Goal: Transaction & Acquisition: Purchase product/service

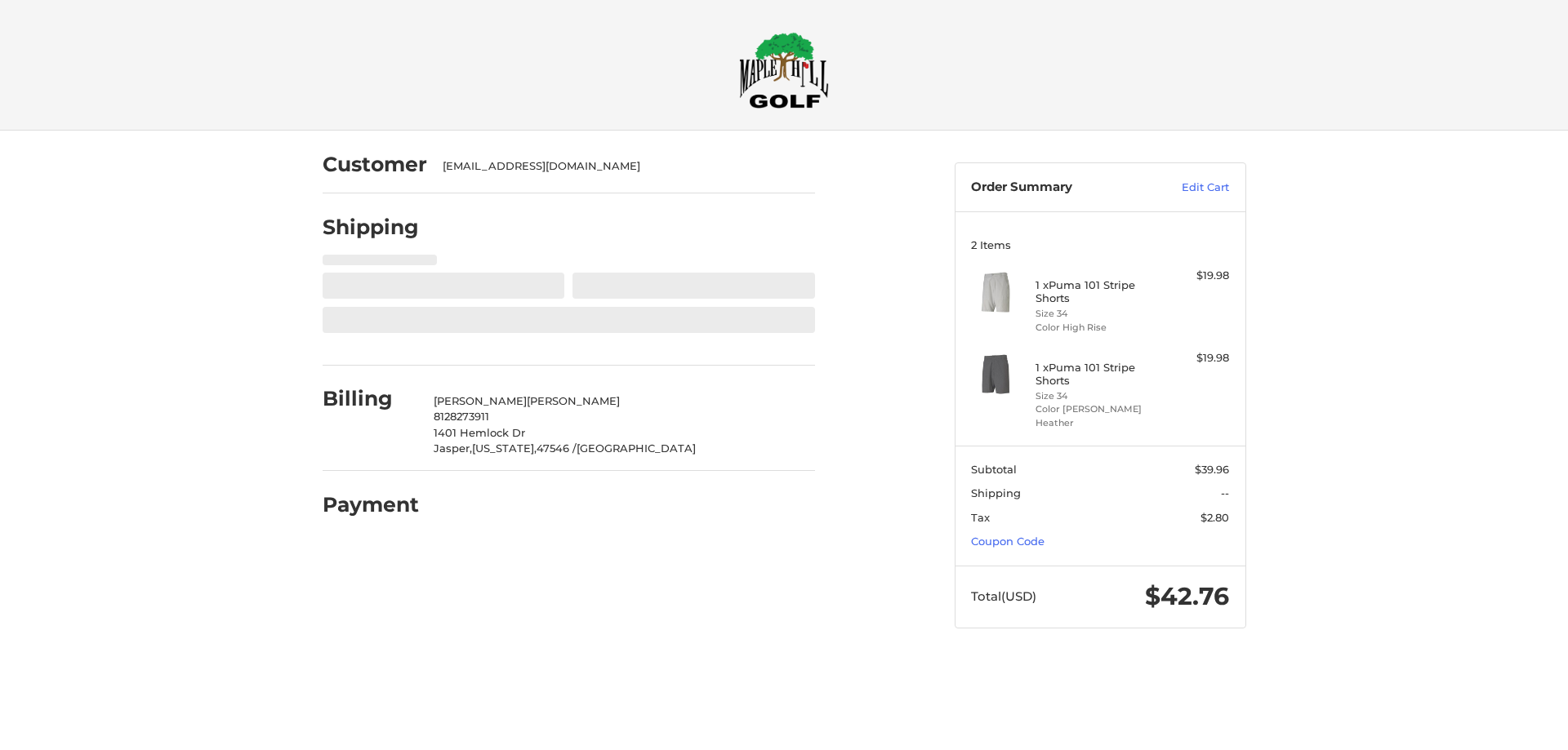
select select "**"
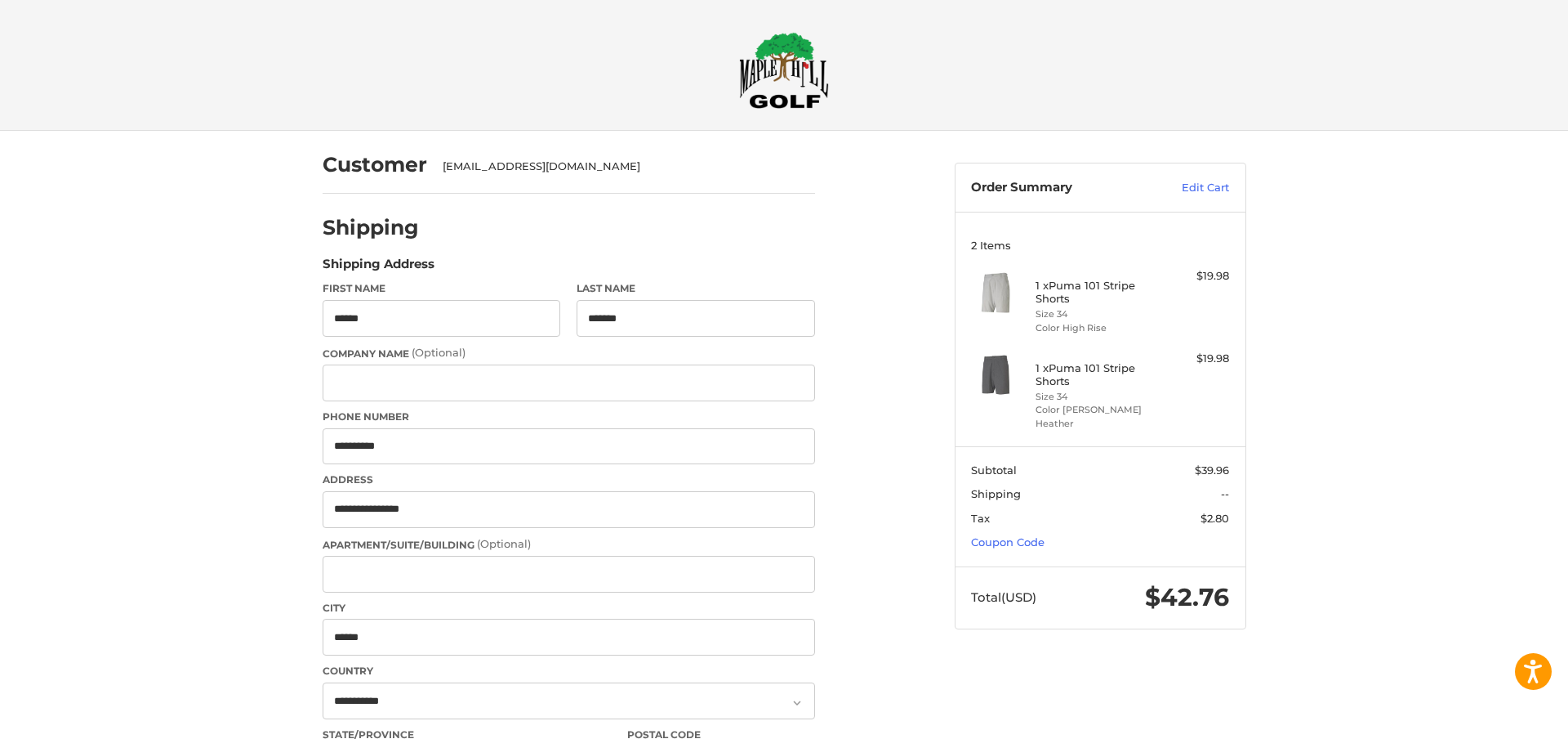
select select "**"
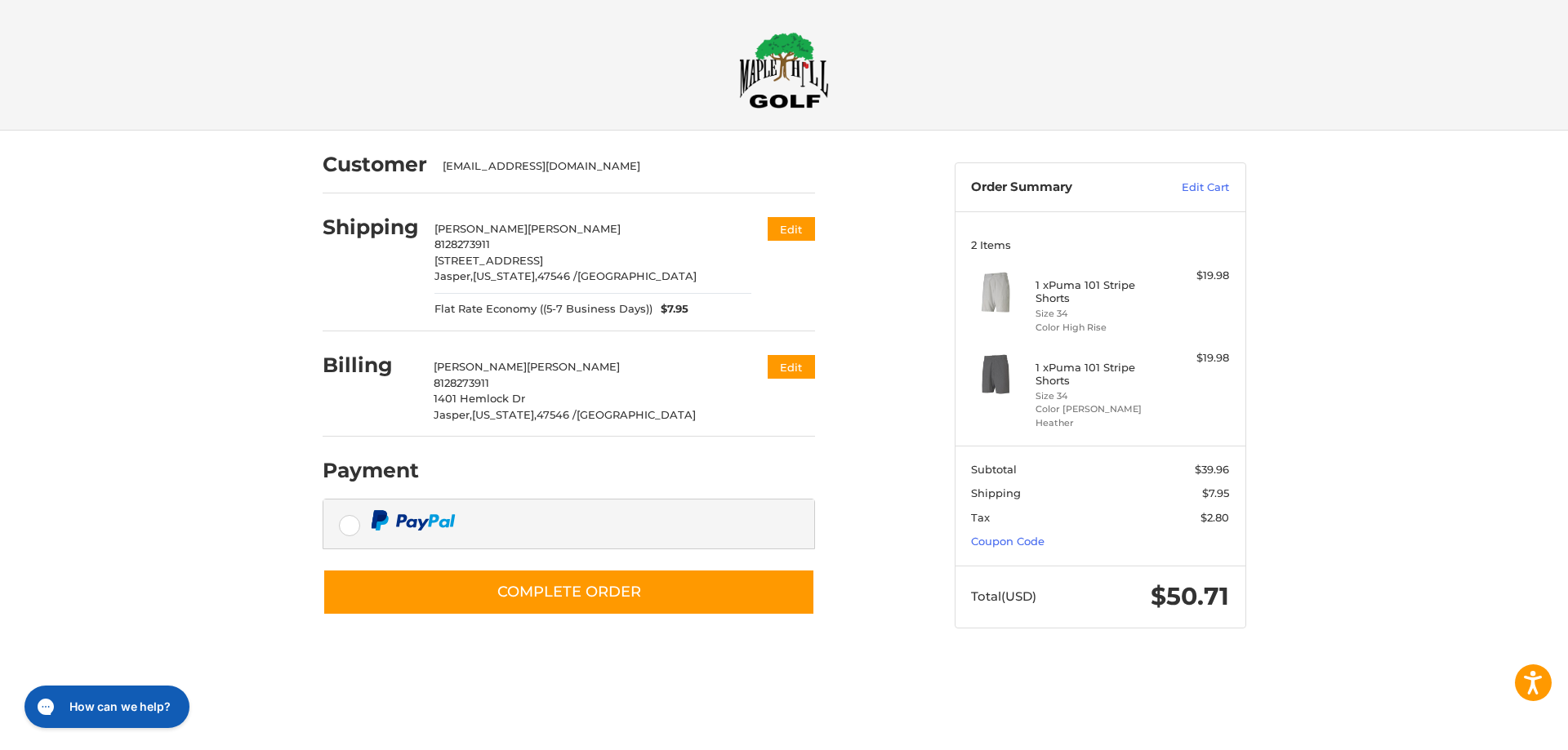
click at [0, 660] on div at bounding box center [0, 660] width 0 height 0
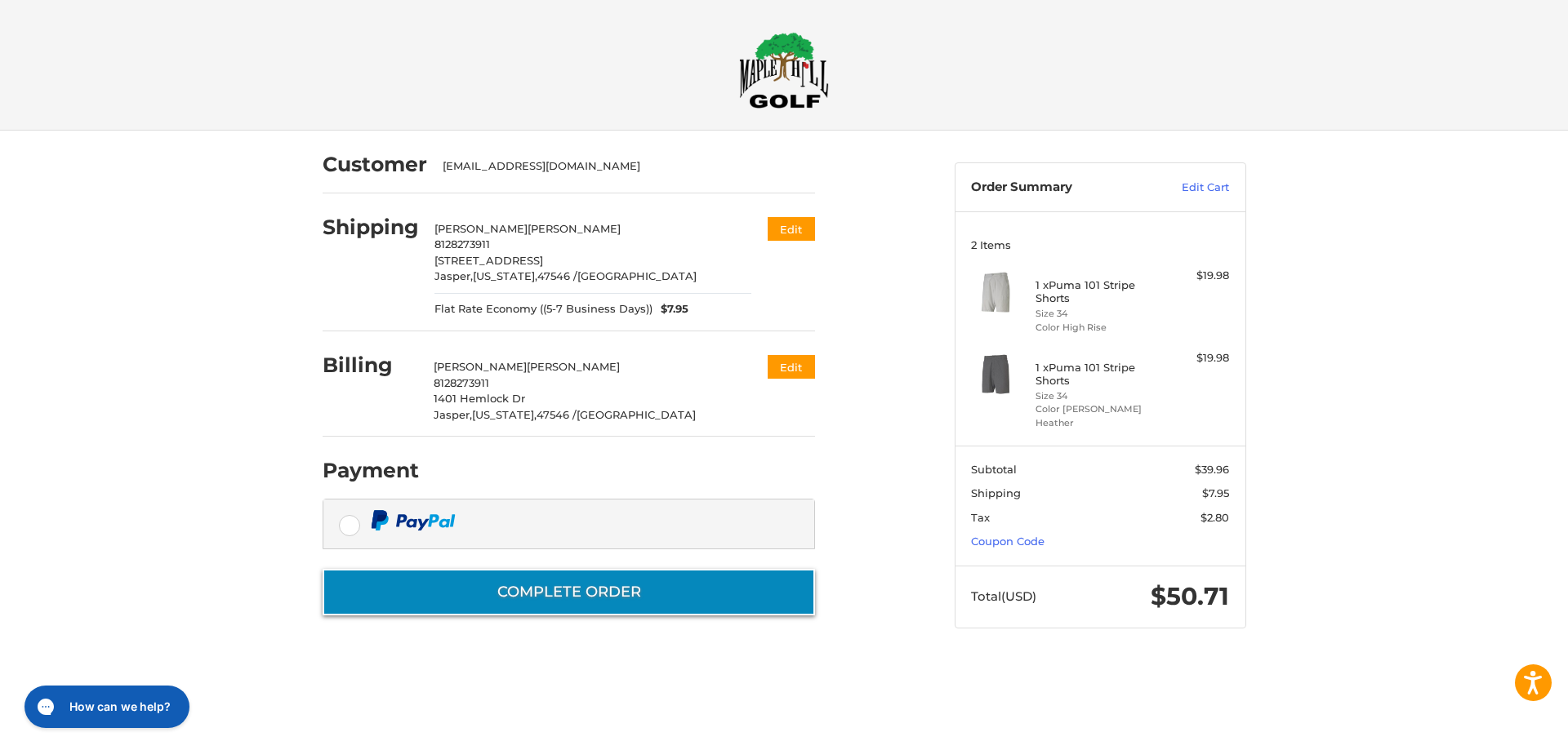
click at [614, 594] on button "Complete order" at bounding box center [568, 592] width 492 height 47
